Goal: Find specific page/section: Find specific page/section

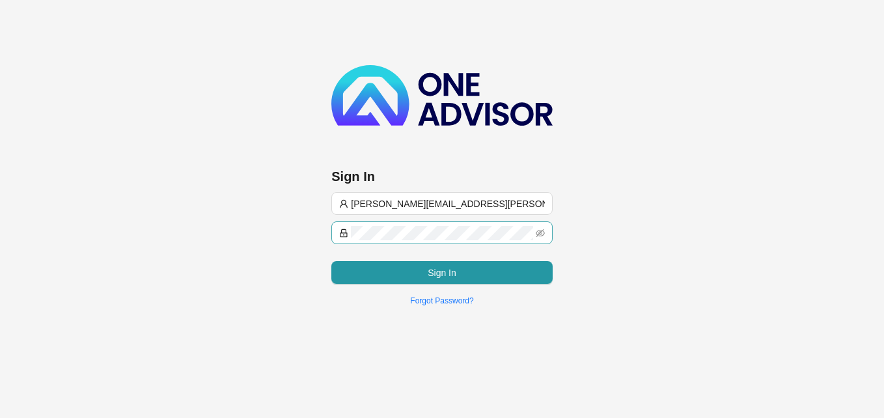
type input "[PERSON_NAME][EMAIL_ADDRESS][PERSON_NAME][PERSON_NAME][DOMAIN_NAME]"
click at [370, 222] on span at bounding box center [441, 232] width 221 height 23
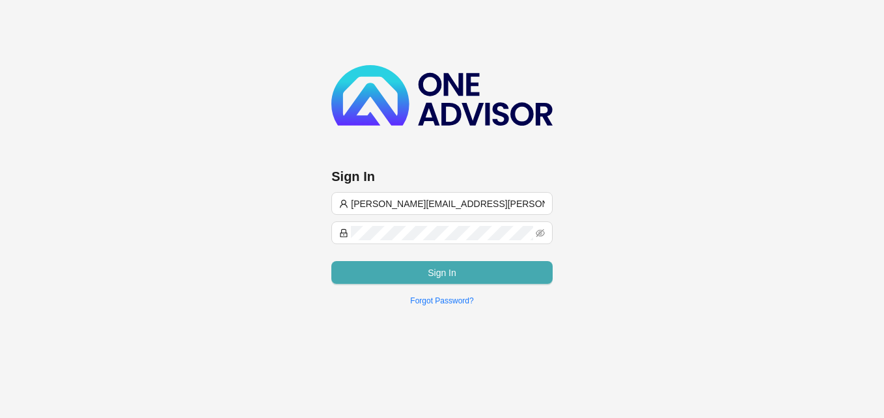
click at [434, 273] on span "Sign In" at bounding box center [442, 273] width 29 height 14
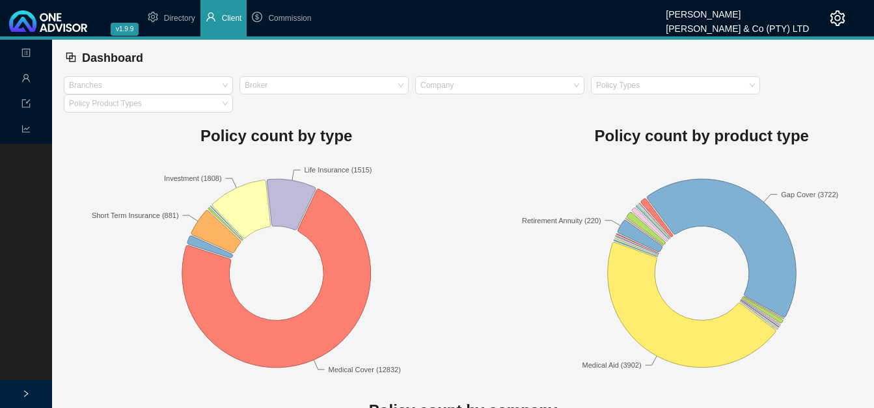
click at [227, 18] on span "Client" at bounding box center [232, 18] width 20 height 9
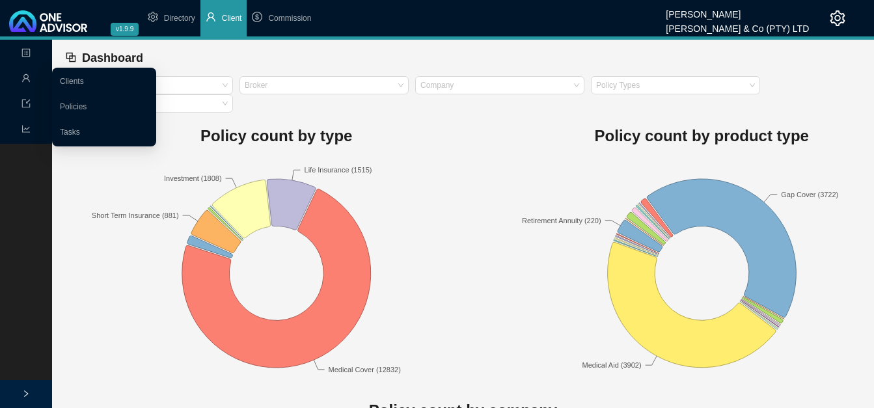
click at [27, 77] on icon "user" at bounding box center [25, 78] width 9 height 9
click at [77, 79] on link "Clients" at bounding box center [72, 81] width 24 height 9
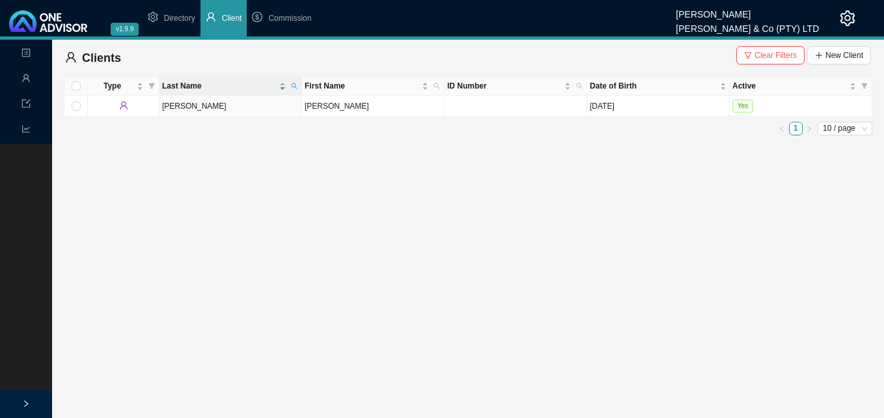
click at [775, 55] on span "Clear Filters" at bounding box center [775, 55] width 42 height 13
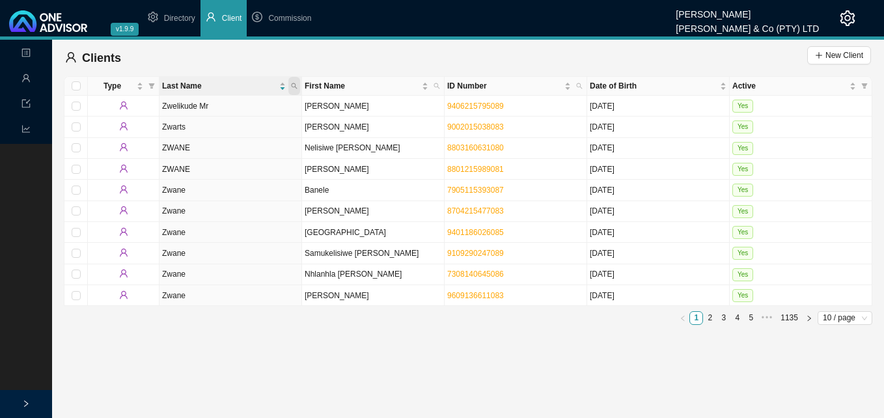
click at [293, 82] on span at bounding box center [294, 86] width 12 height 18
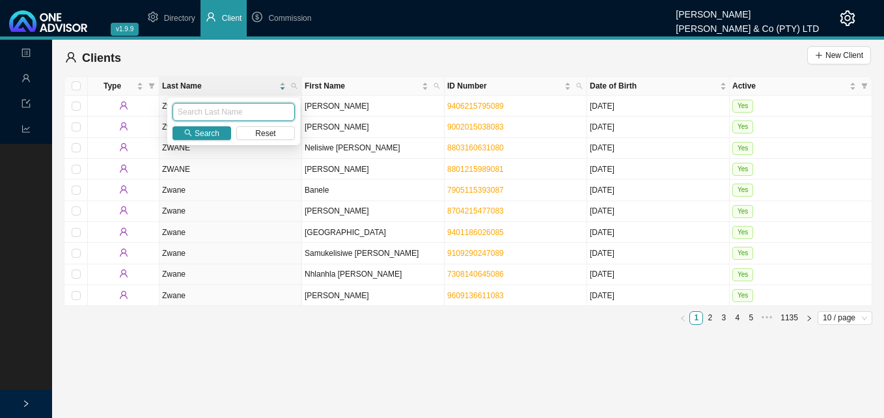
click at [256, 113] on input "text" at bounding box center [234, 112] width 122 height 18
type input "julai"
click at [191, 129] on span "button" at bounding box center [188, 133] width 8 height 8
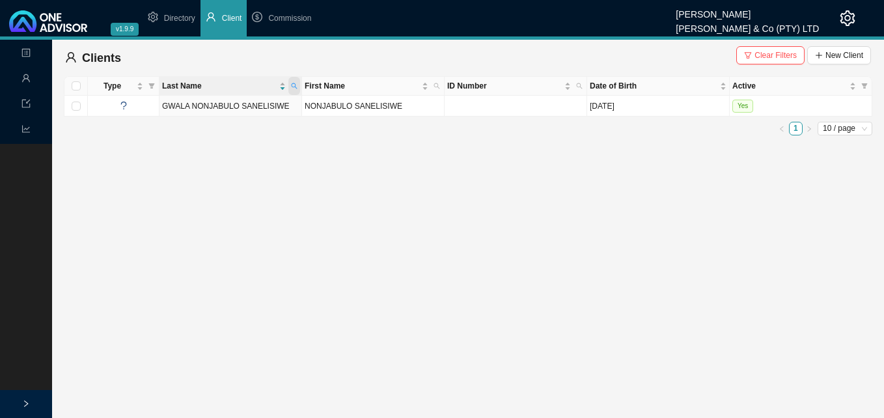
click at [291, 83] on icon "search" at bounding box center [294, 86] width 7 height 7
click at [209, 135] on span "Search" at bounding box center [207, 133] width 25 height 13
click at [775, 57] on span "Clear Filters" at bounding box center [775, 55] width 42 height 13
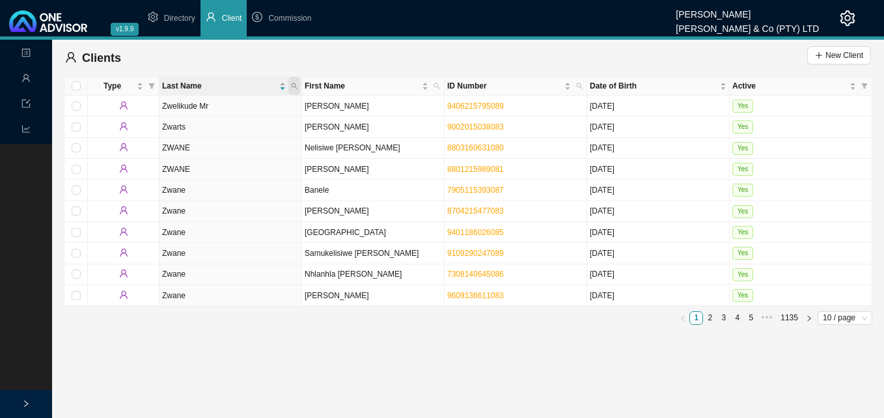
click at [294, 82] on span at bounding box center [294, 86] width 12 height 18
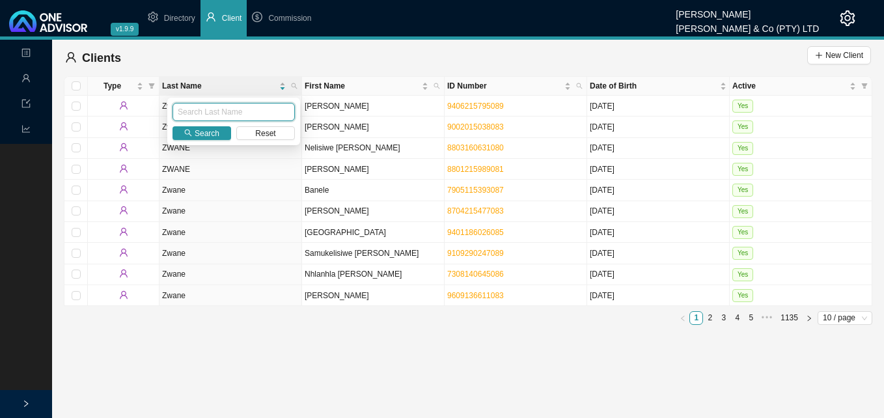
click at [260, 117] on input "text" at bounding box center [234, 112] width 122 height 18
type input "julai"
click at [204, 133] on span "Search" at bounding box center [207, 133] width 25 height 13
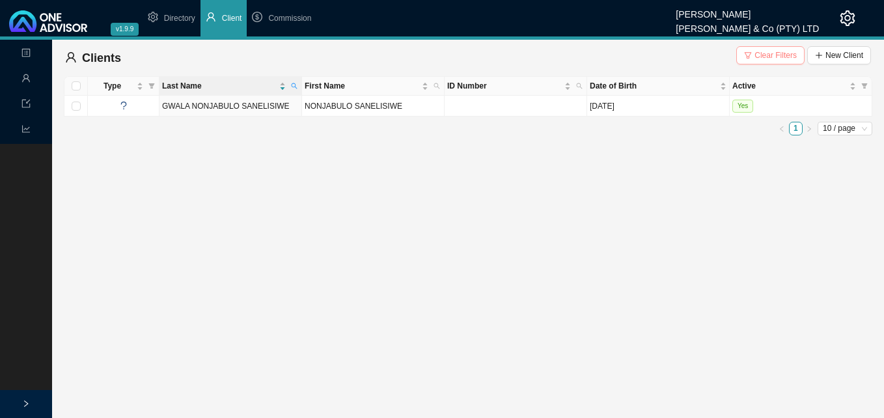
click at [771, 55] on span "Clear Filters" at bounding box center [775, 55] width 42 height 13
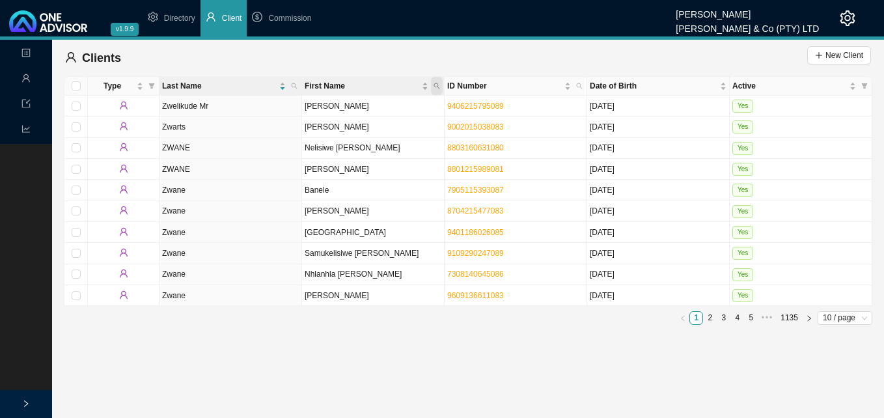
click at [436, 85] on icon "search" at bounding box center [437, 86] width 7 height 7
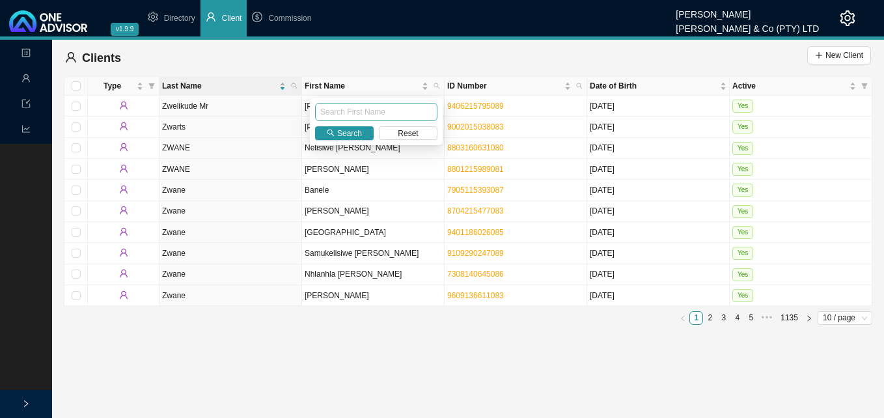
click at [380, 113] on input "text" at bounding box center [376, 112] width 122 height 18
type input "[PERSON_NAME]"
click at [352, 140] on button "Search" at bounding box center [344, 133] width 59 height 14
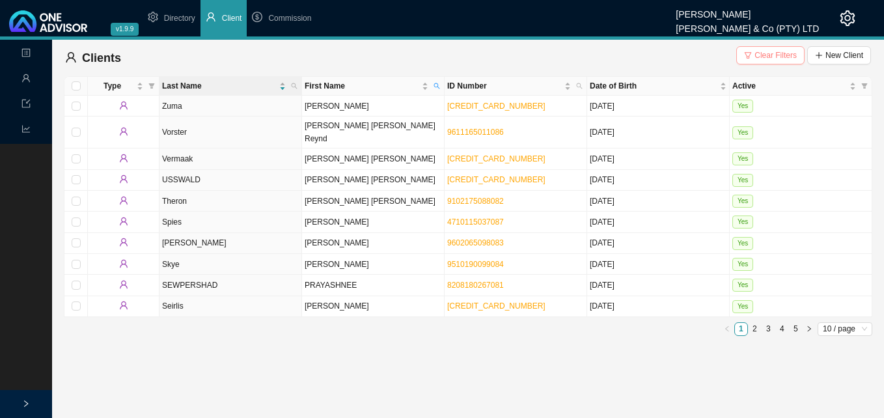
click at [764, 55] on span "Clear Filters" at bounding box center [775, 55] width 42 height 13
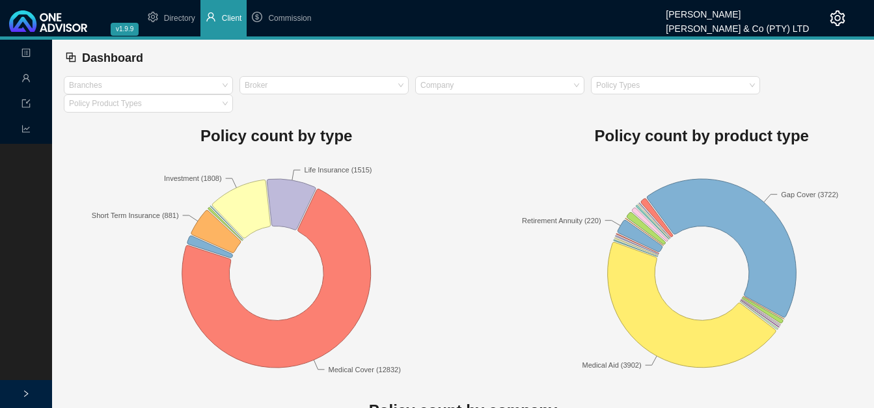
click at [227, 17] on span "Client" at bounding box center [232, 18] width 20 height 9
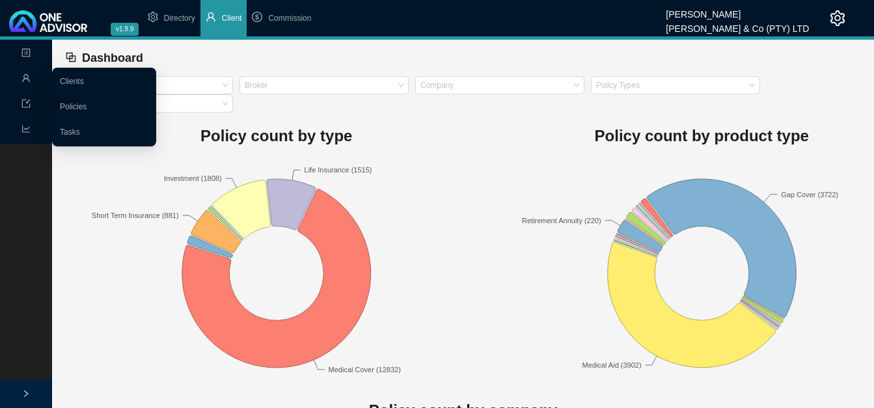
click at [23, 80] on icon "user" at bounding box center [25, 78] width 9 height 9
click at [84, 81] on link "Clients" at bounding box center [72, 81] width 24 height 9
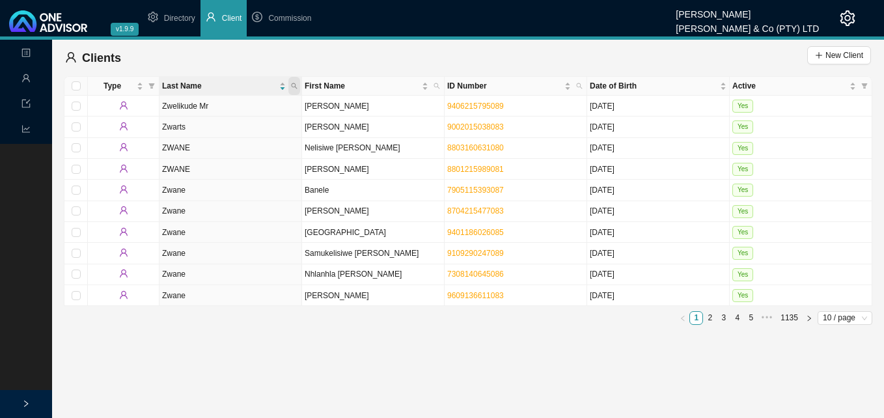
click at [296, 87] on icon "search" at bounding box center [295, 86] width 6 height 6
click at [273, 113] on input "text" at bounding box center [234, 112] width 122 height 18
type input "gallus"
click at [187, 127] on button "Search" at bounding box center [202, 133] width 59 height 14
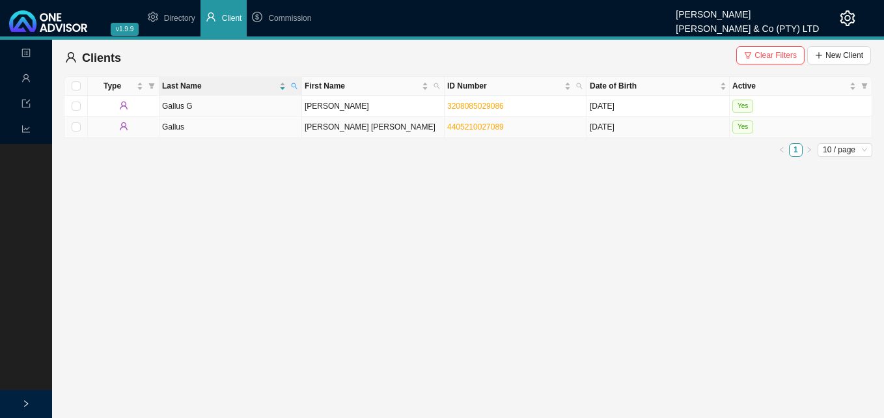
click at [331, 133] on td "Lucy Patricia" at bounding box center [373, 127] width 143 height 21
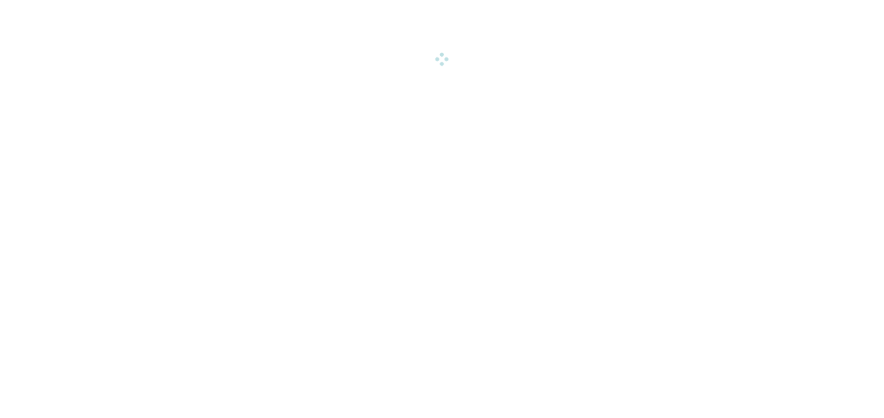
click at [331, 65] on html "v1.9.9 Marlene Wearne Sweidan & Co (PTY) LTD Directory Client Commission Landin…" at bounding box center [442, 32] width 884 height 65
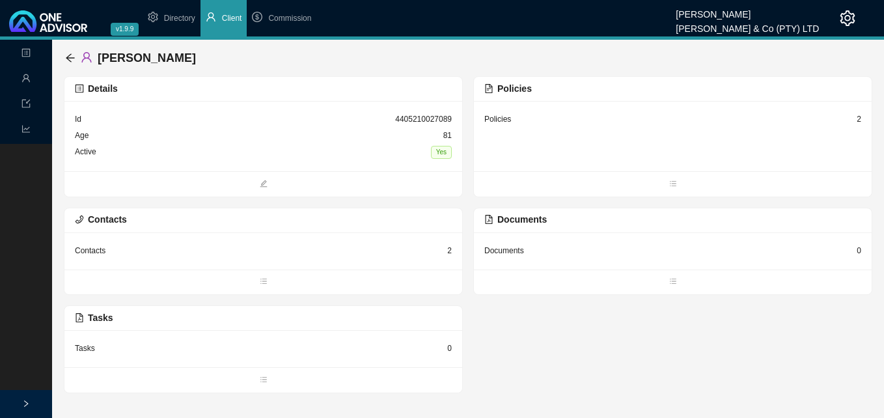
click at [857, 120] on div "2" at bounding box center [859, 119] width 5 height 13
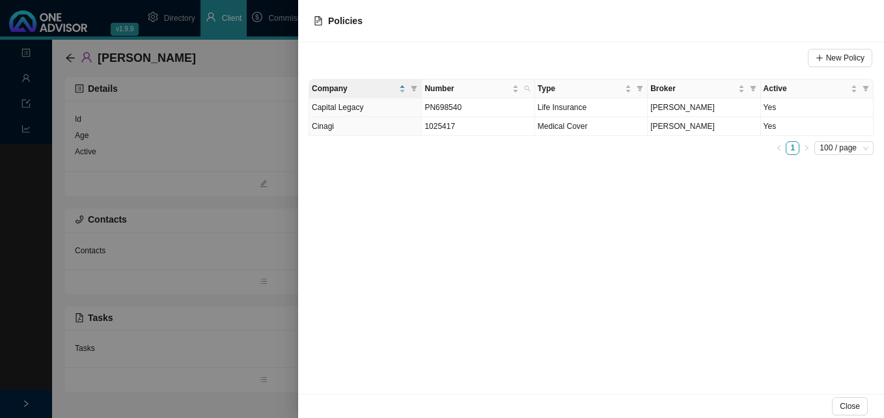
click at [180, 179] on div at bounding box center [442, 209] width 884 height 418
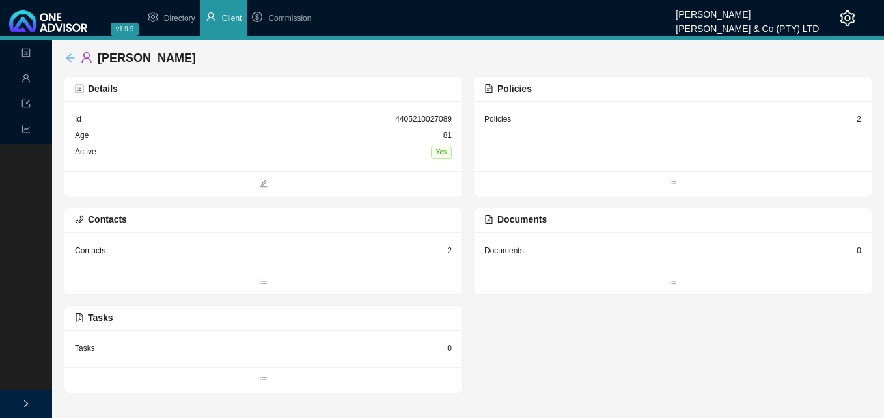
click at [66, 55] on icon "arrow-left" at bounding box center [70, 58] width 10 height 10
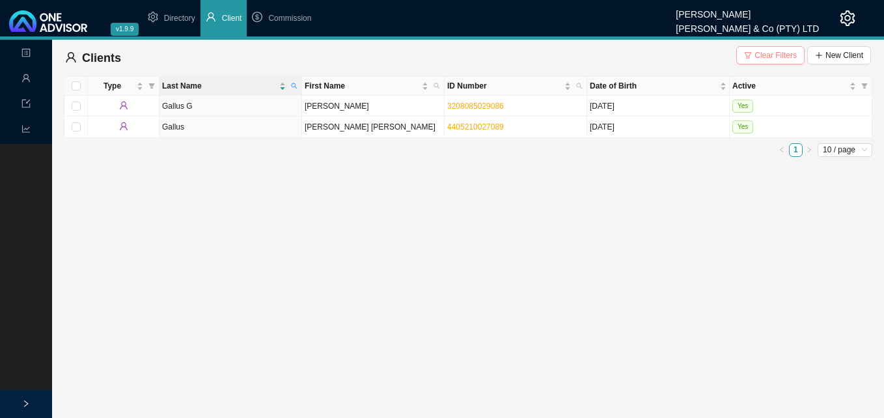
click at [768, 52] on span "Clear Filters" at bounding box center [775, 55] width 42 height 13
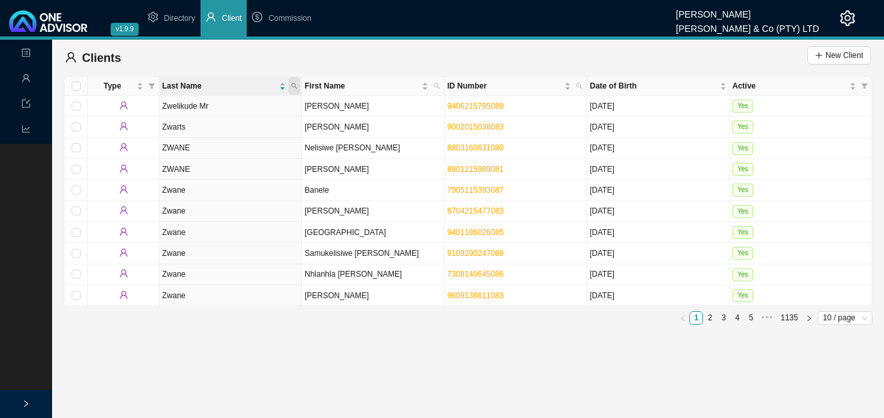
click at [296, 85] on icon "search" at bounding box center [294, 86] width 7 height 7
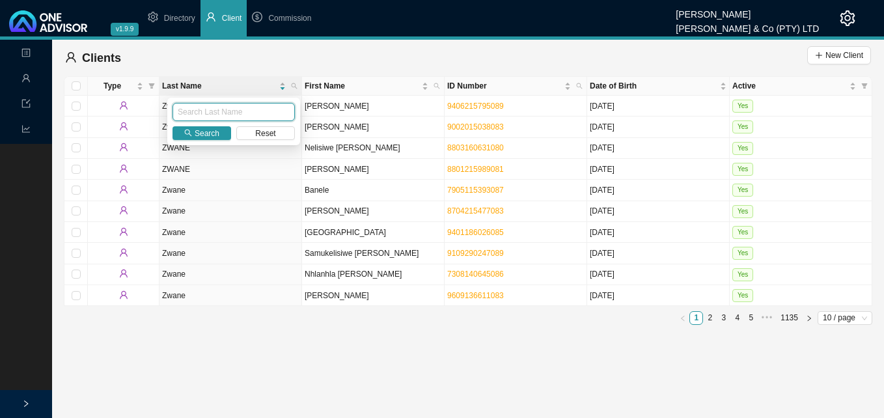
click at [261, 109] on input "text" at bounding box center [234, 112] width 122 height 18
type input "young"
click at [201, 132] on span "Search" at bounding box center [207, 133] width 25 height 13
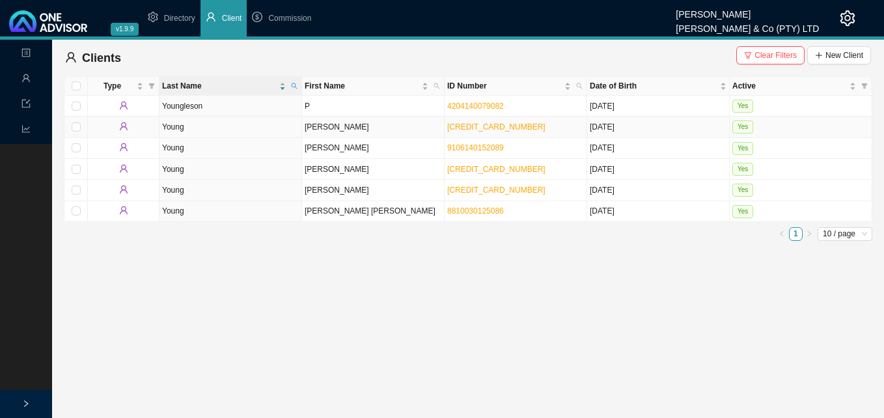
click at [310, 125] on td "Wendy" at bounding box center [373, 127] width 143 height 21
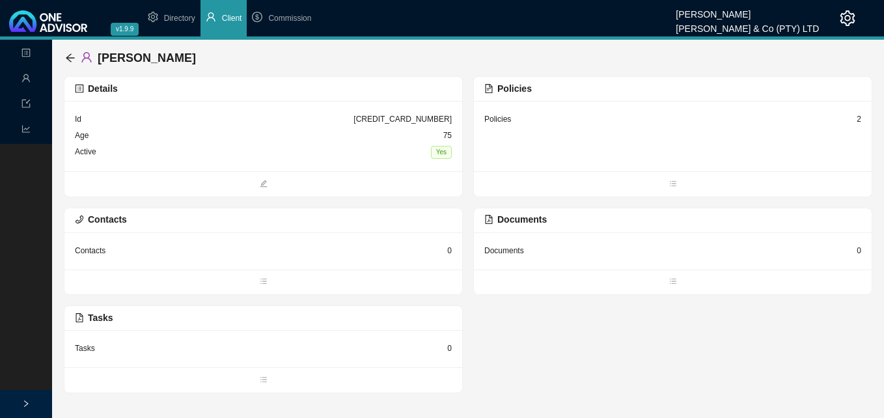
click at [855, 118] on div "Policies 2" at bounding box center [672, 119] width 377 height 16
